Goal: Task Accomplishment & Management: Manage account settings

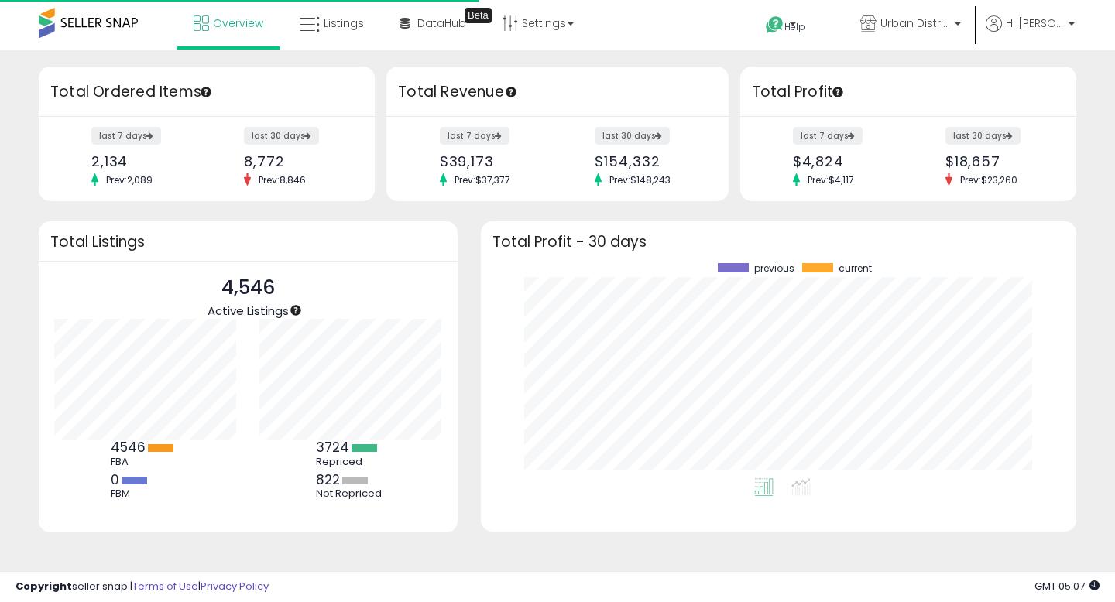
scroll to position [215, 564]
click at [251, 31] on link "Overview" at bounding box center [228, 23] width 93 height 46
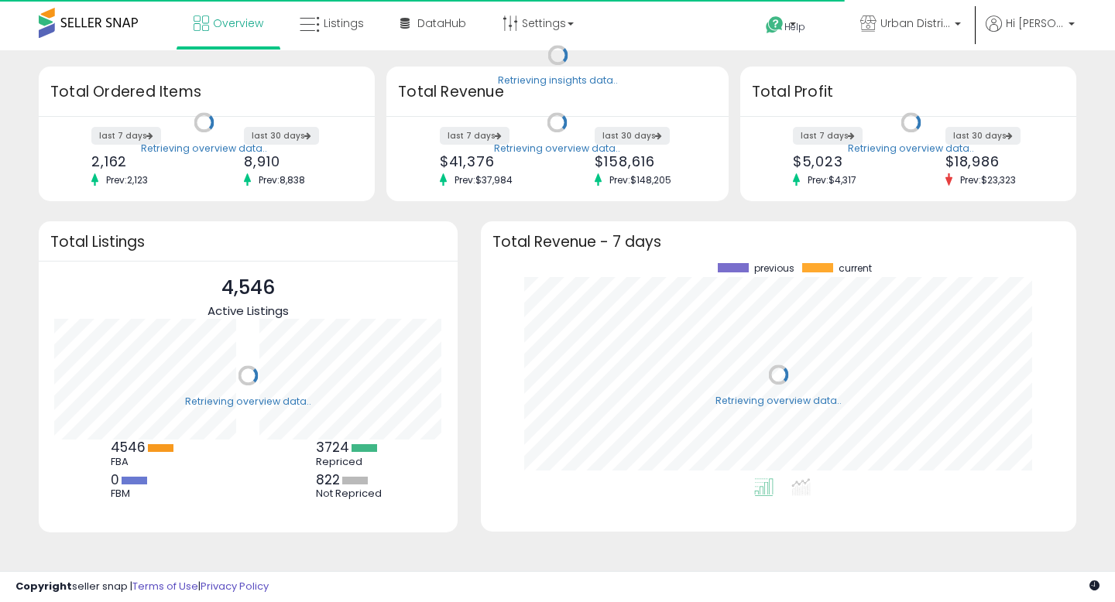
scroll to position [215, 564]
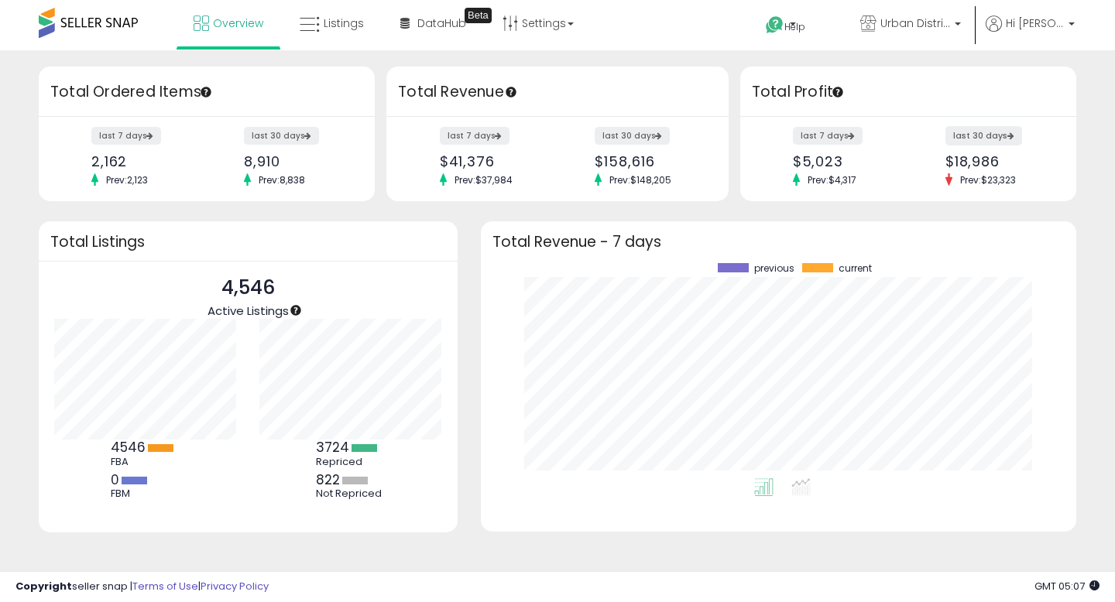
click at [958, 139] on label "last 30 days" at bounding box center [983, 135] width 77 height 19
click at [341, 24] on span "Listings" at bounding box center [344, 22] width 40 height 15
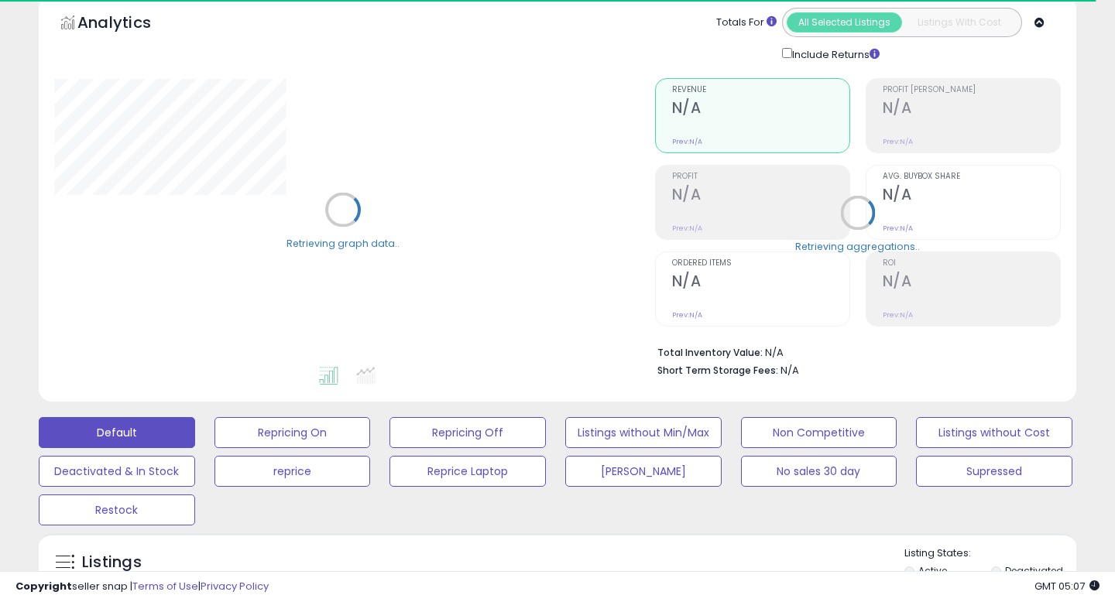
scroll to position [70, 0]
click at [976, 441] on button "Listings without Cost" at bounding box center [994, 433] width 156 height 31
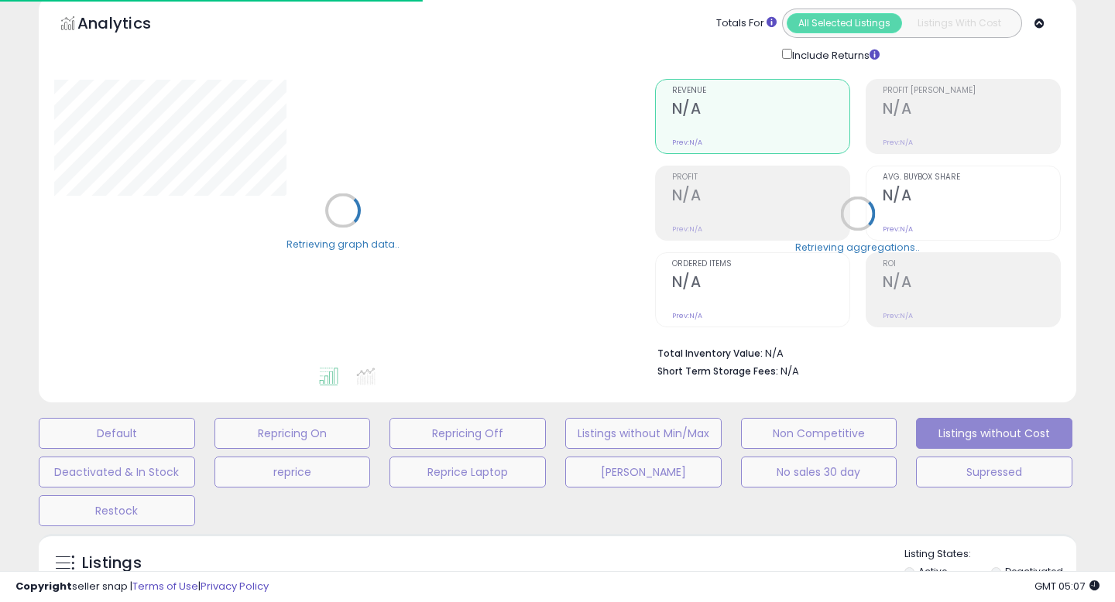
select select "**"
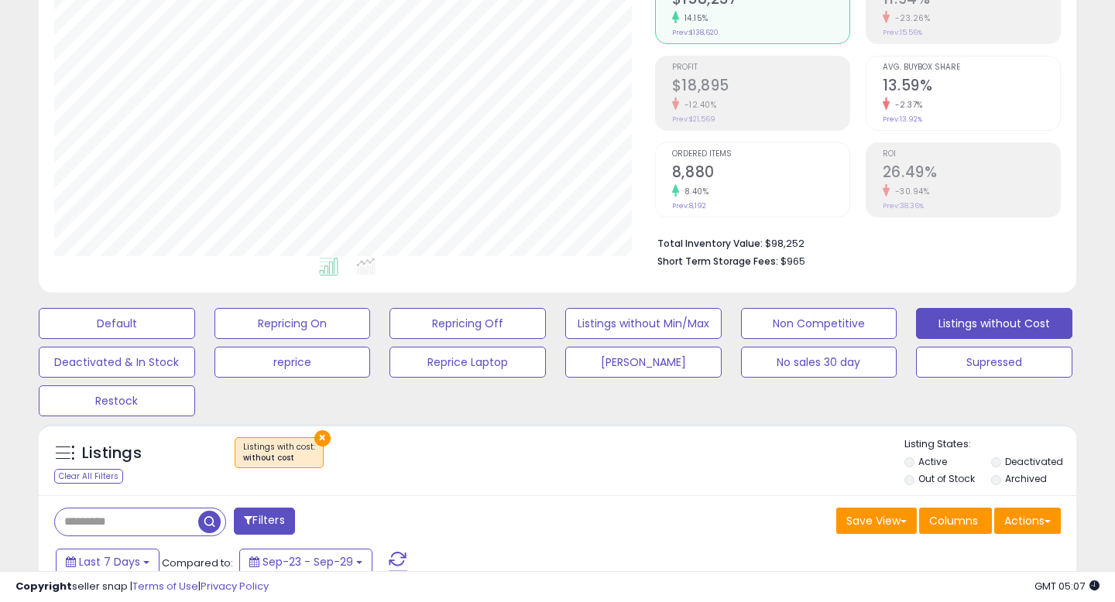
scroll to position [465, 0]
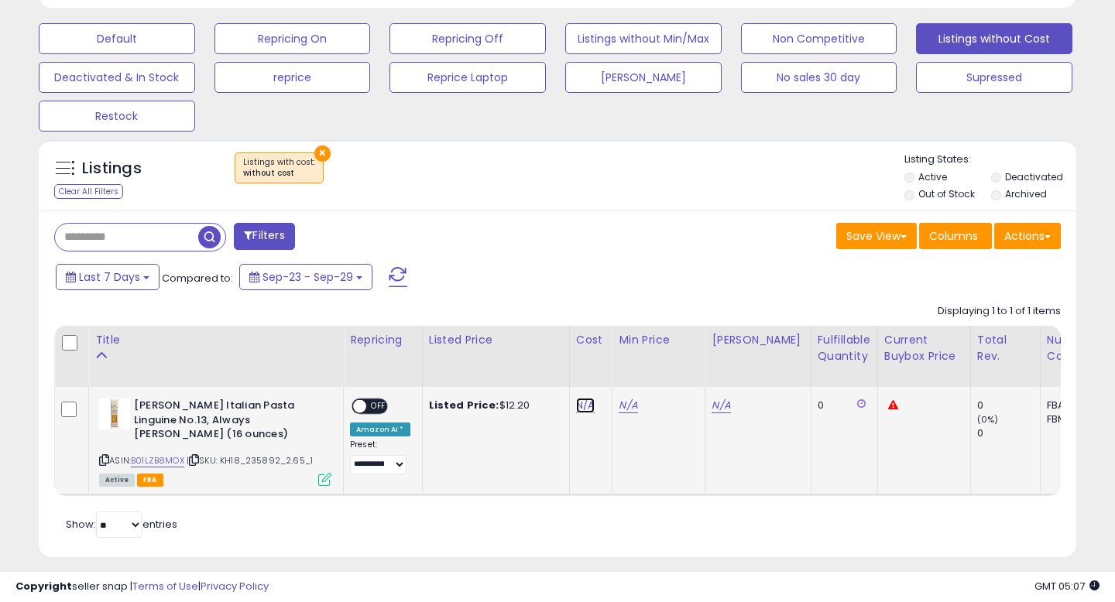
click at [585, 408] on link "N/A" at bounding box center [585, 405] width 19 height 15
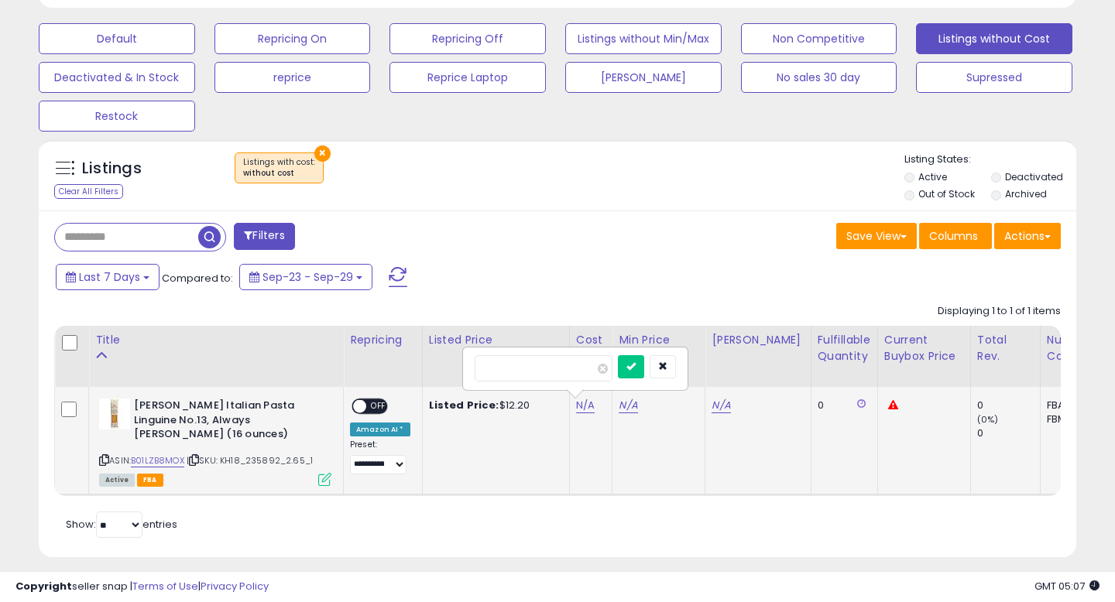
scroll to position [317, 600]
type input "****"
click button "submit" at bounding box center [631, 366] width 26 height 23
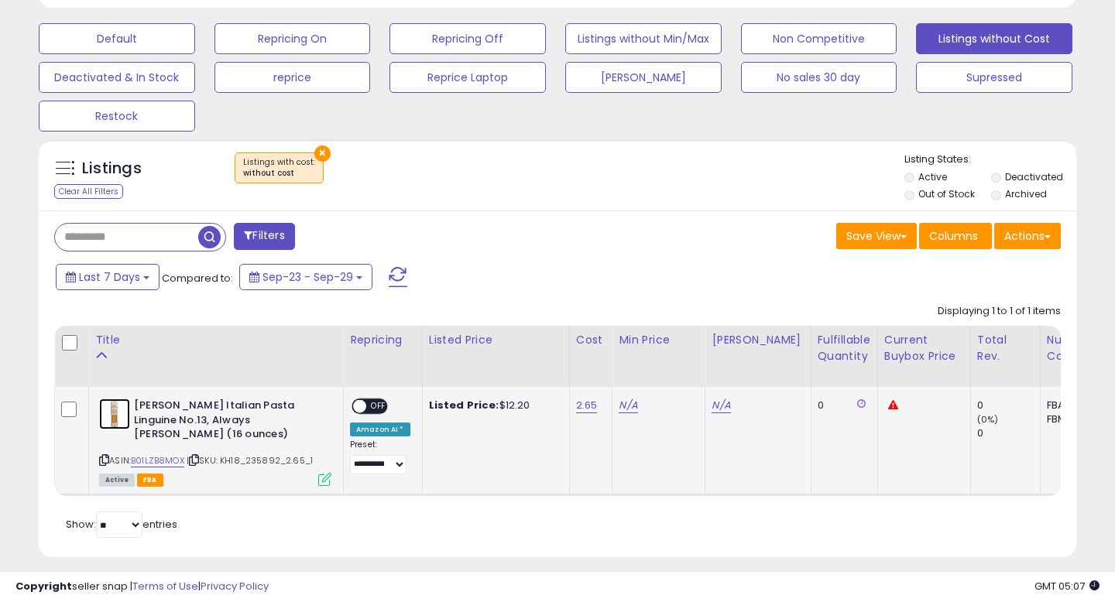
click at [117, 417] on img at bounding box center [114, 414] width 31 height 31
click at [624, 407] on link "N/A" at bounding box center [628, 405] width 19 height 15
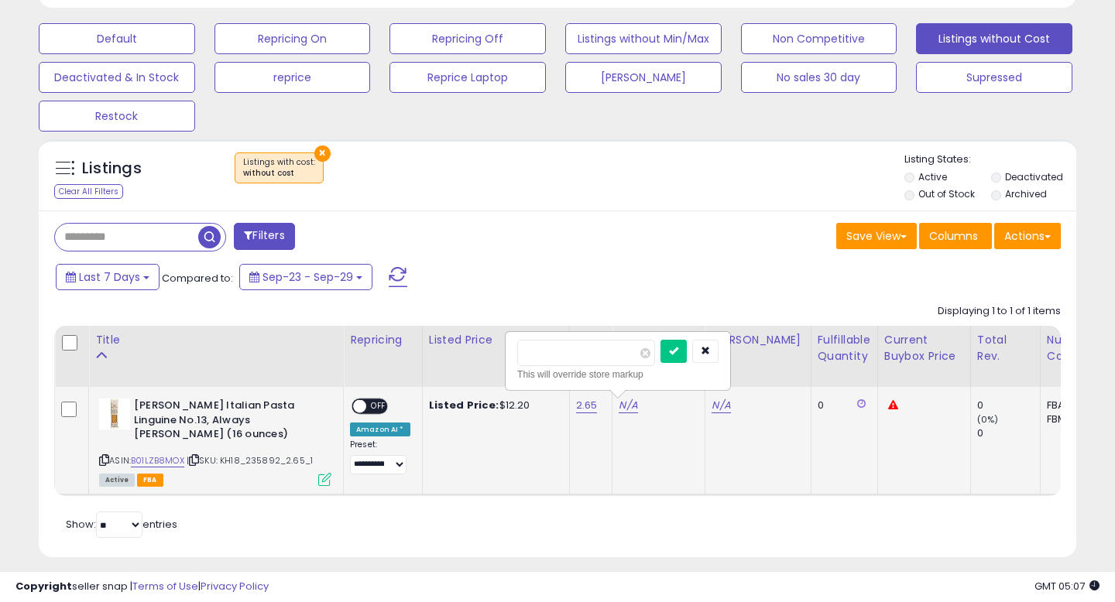
type input "****"
click button "submit" at bounding box center [673, 351] width 26 height 23
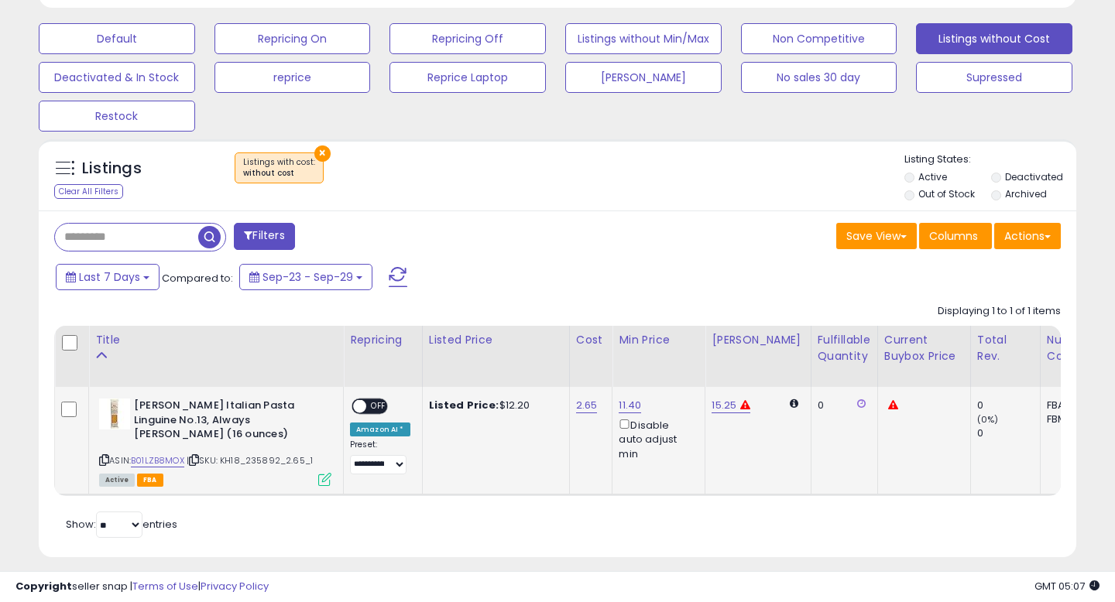
click at [376, 405] on span "OFF" at bounding box center [378, 406] width 25 height 13
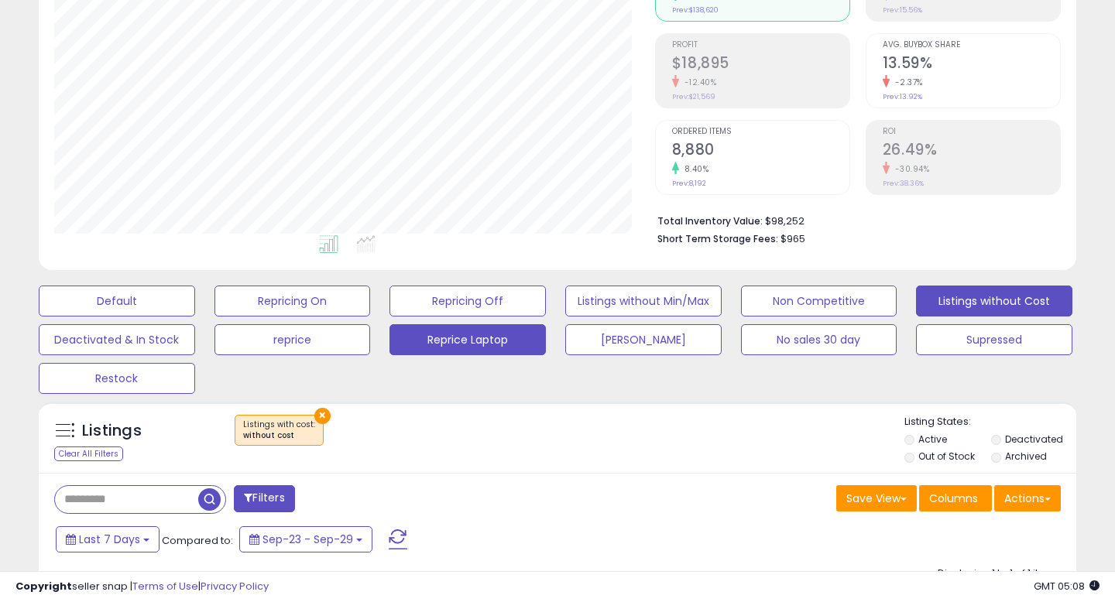
scroll to position [200, 0]
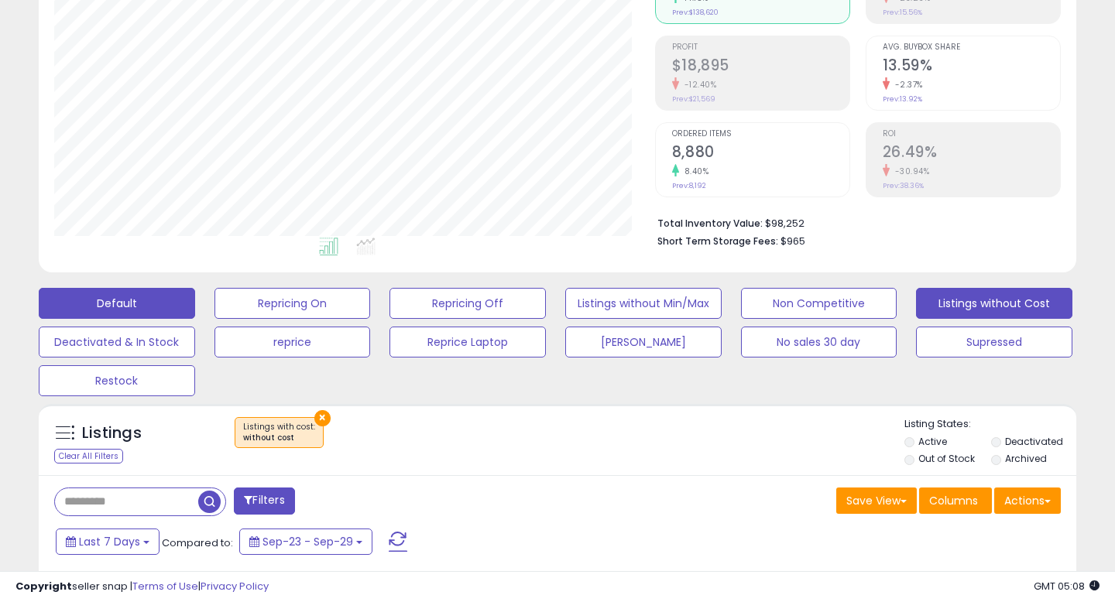
click at [189, 305] on button "Default" at bounding box center [117, 303] width 156 height 31
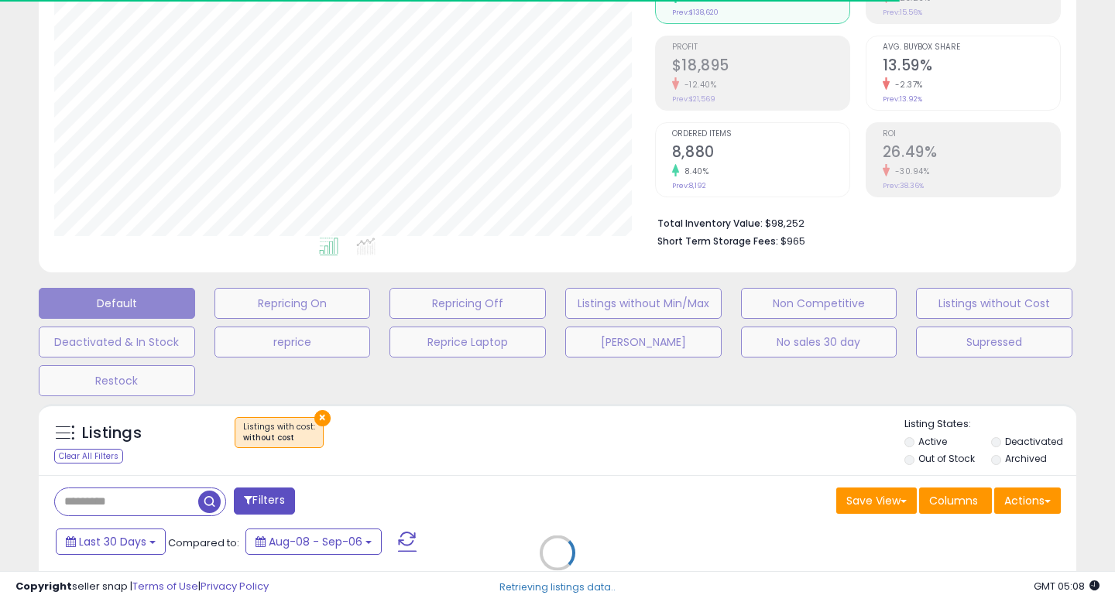
select select "**"
